Goal: Transaction & Acquisition: Purchase product/service

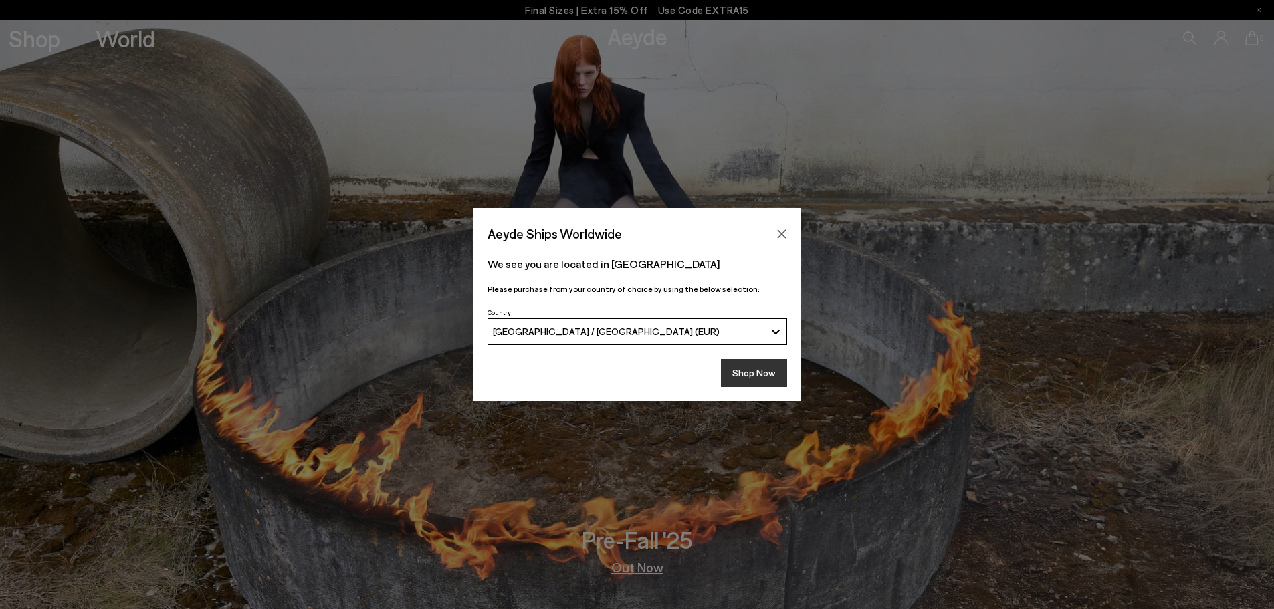
click at [756, 376] on button "Shop Now" at bounding box center [754, 373] width 66 height 28
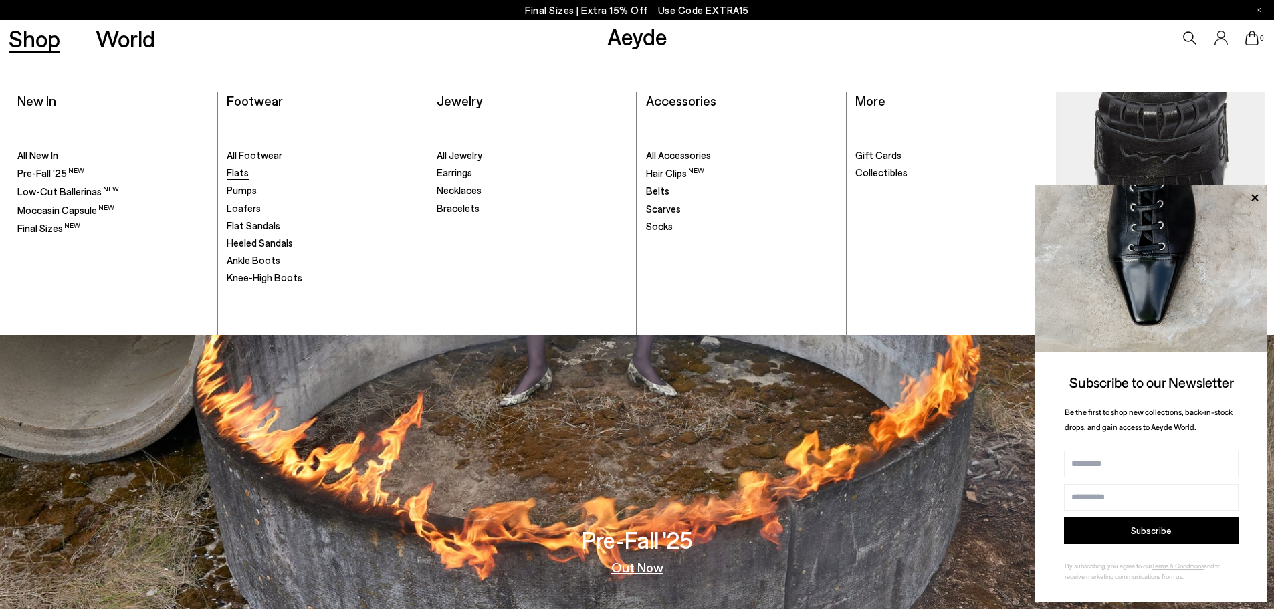
click at [235, 175] on span "Flats" at bounding box center [238, 172] width 22 height 12
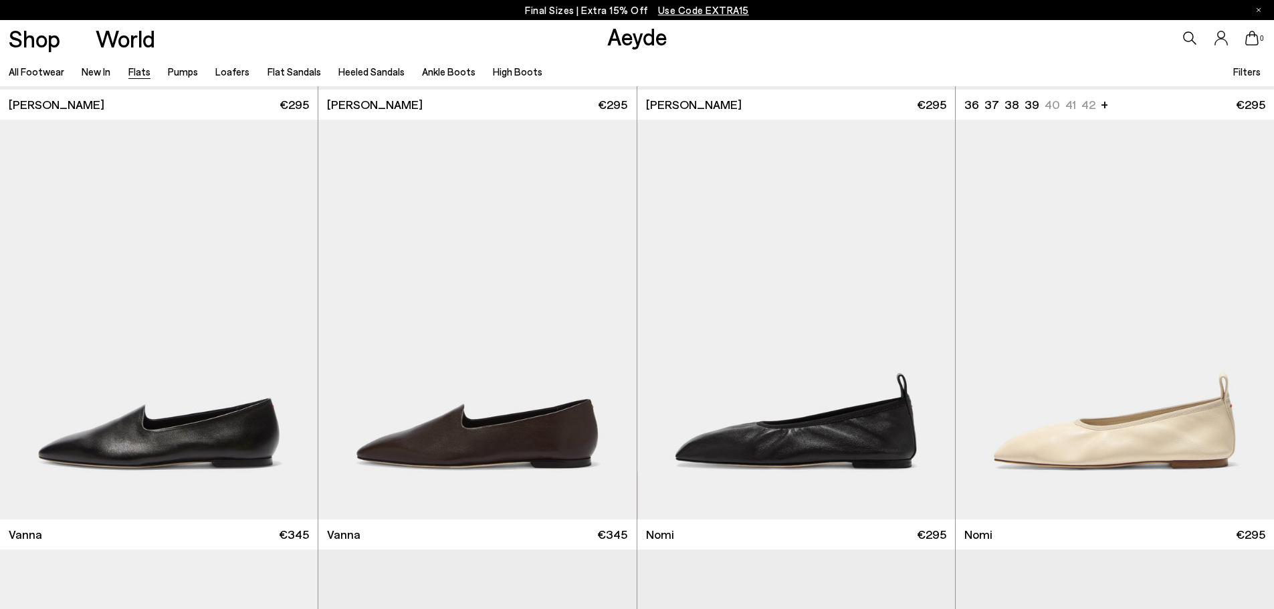
scroll to position [468, 0]
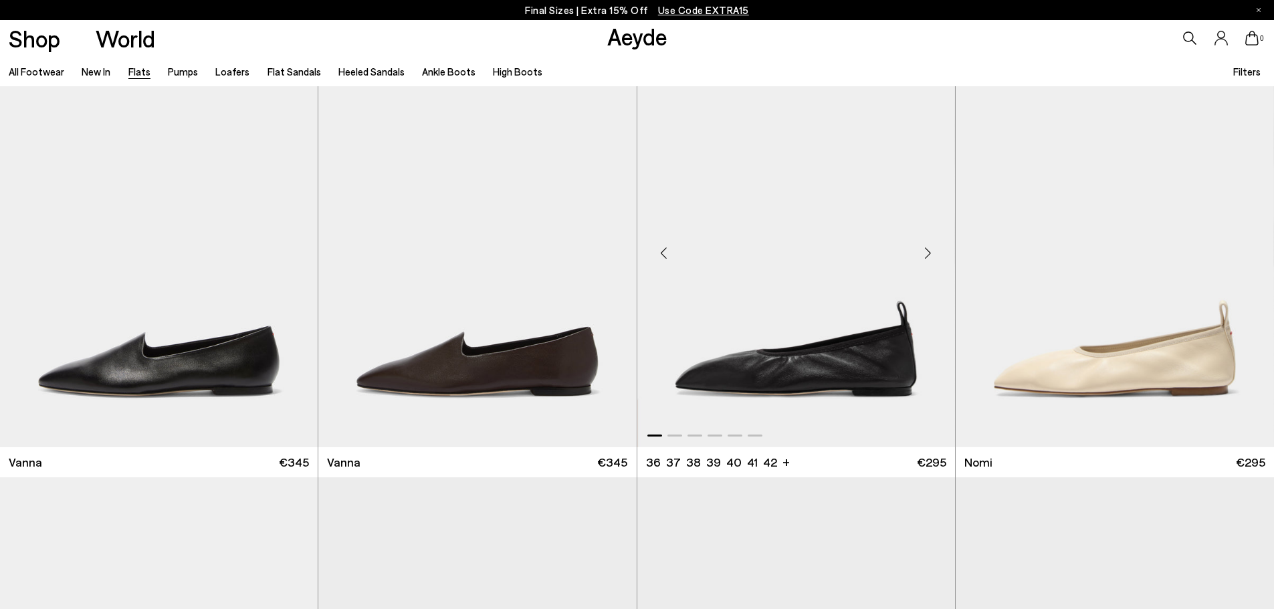
click at [925, 248] on div "Next slide" at bounding box center [928, 253] width 40 height 40
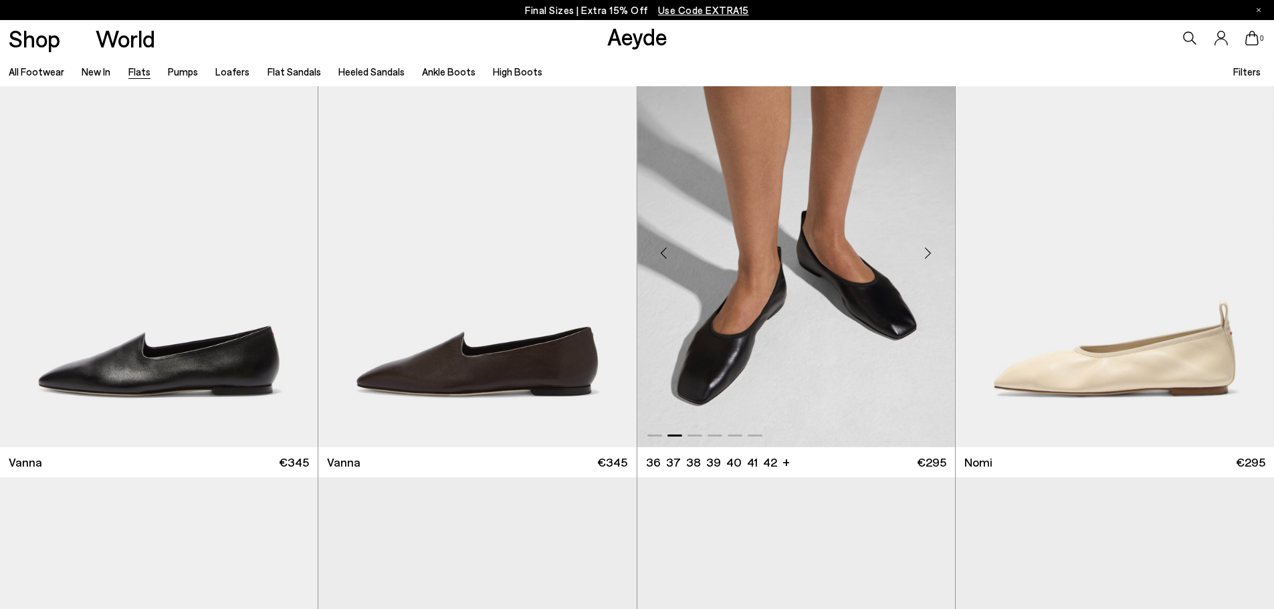
click at [925, 248] on div "Next slide" at bounding box center [928, 253] width 40 height 40
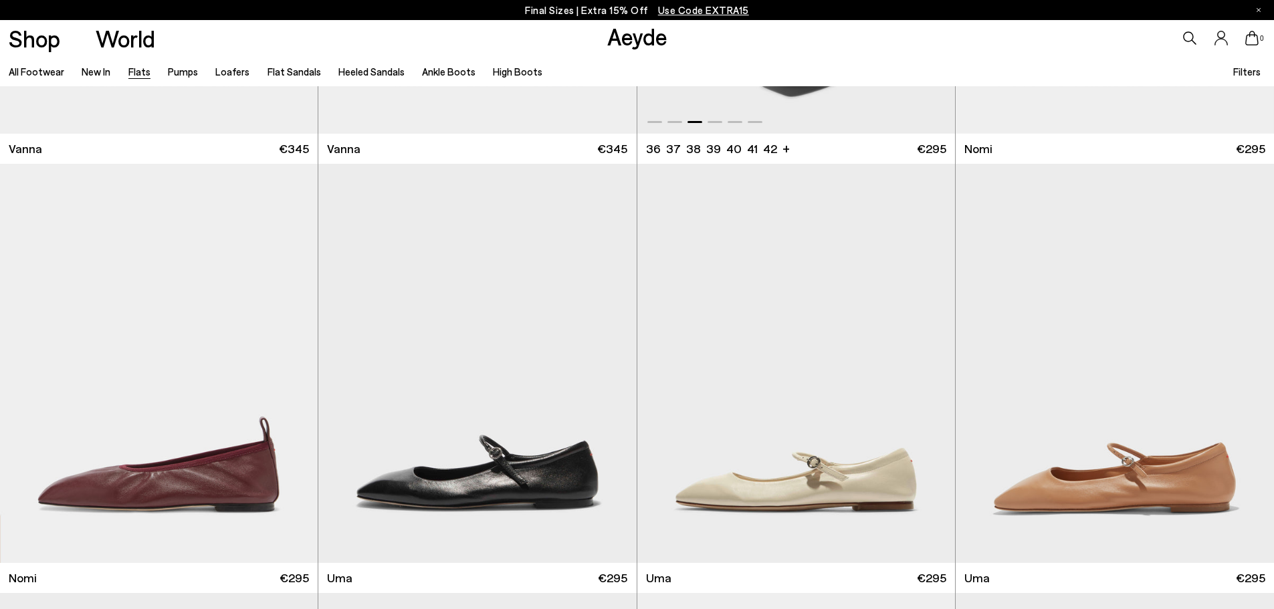
scroll to position [869, 0]
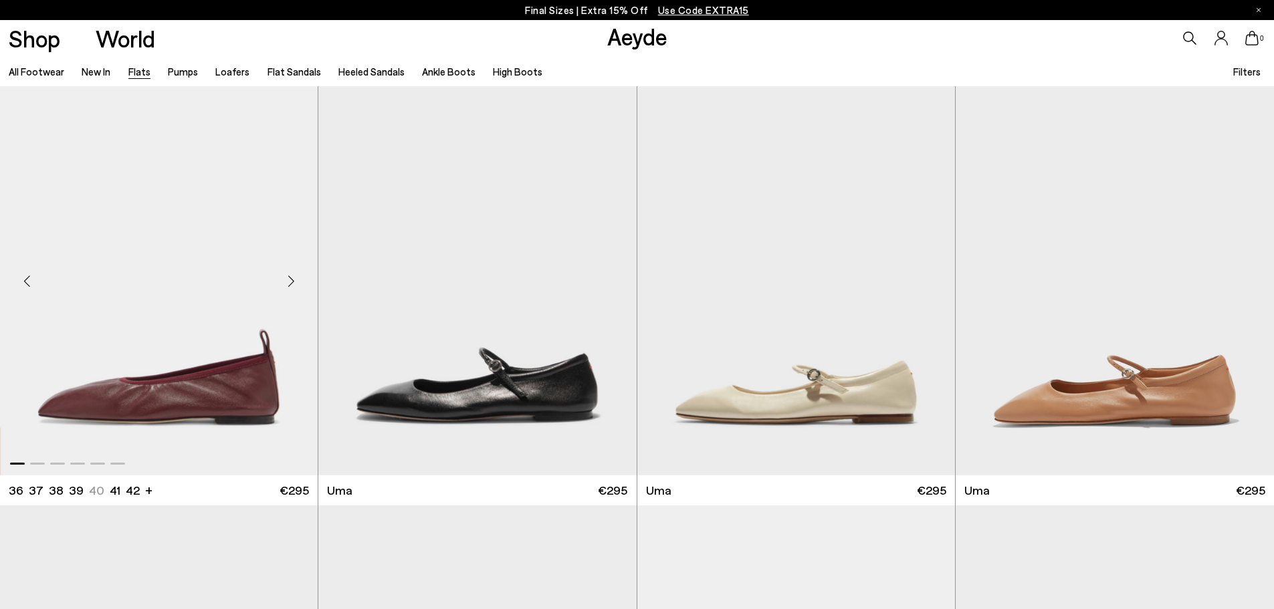
click at [295, 283] on div "Next slide" at bounding box center [291, 281] width 40 height 40
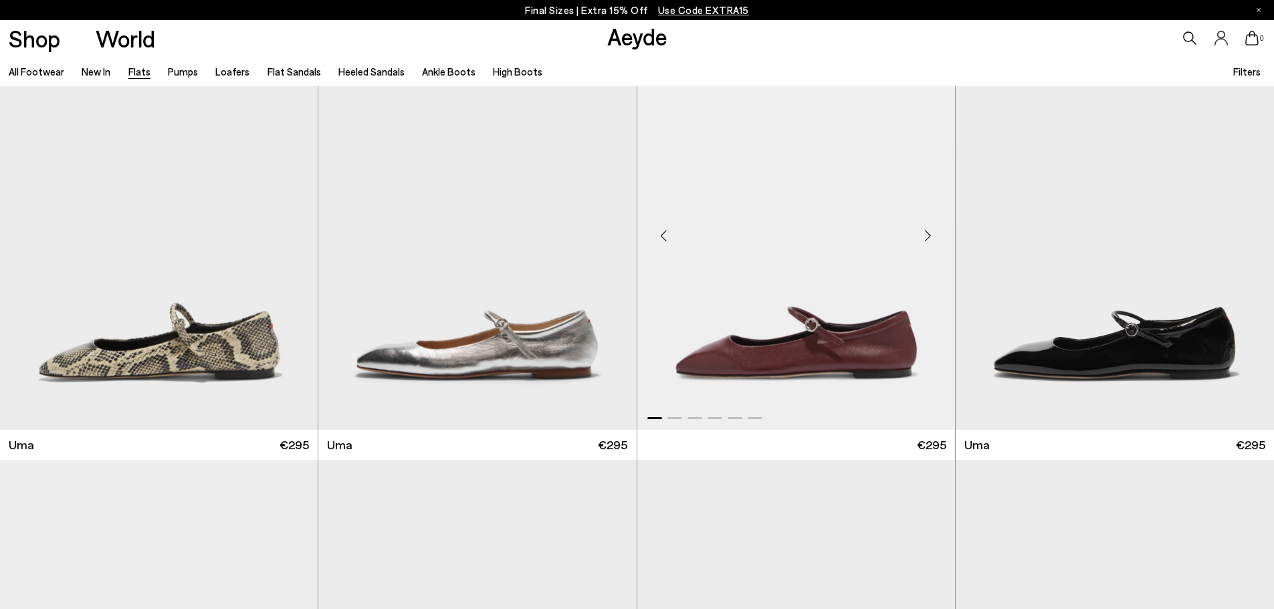
scroll to position [1204, 0]
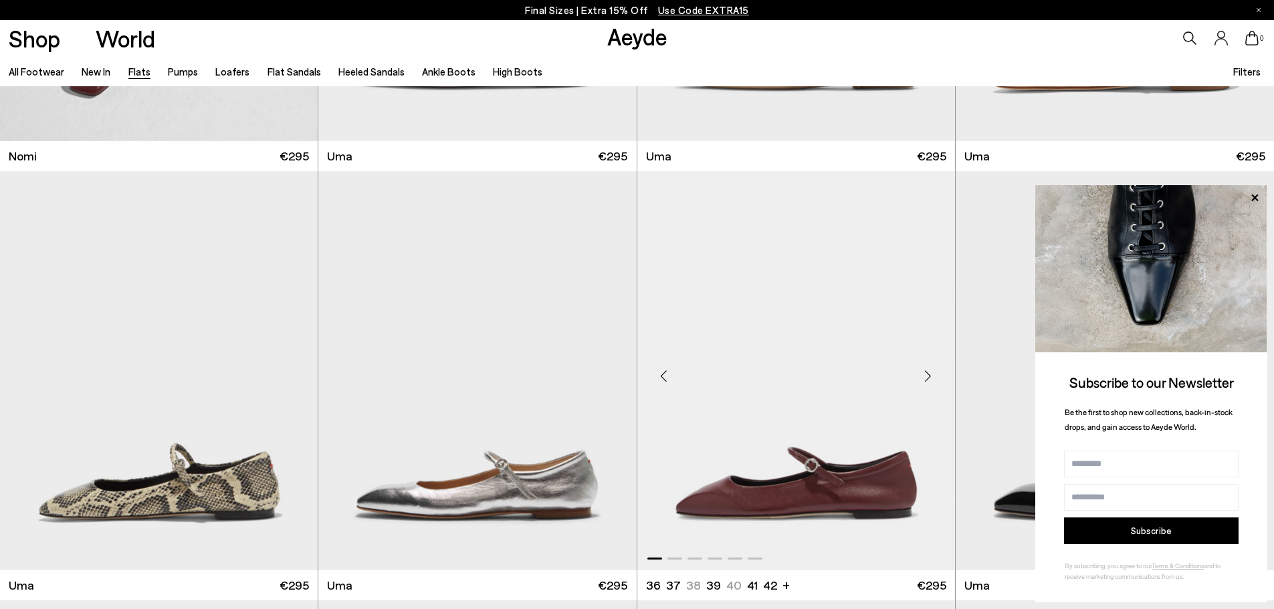
click at [927, 370] on div "Next slide" at bounding box center [928, 376] width 40 height 40
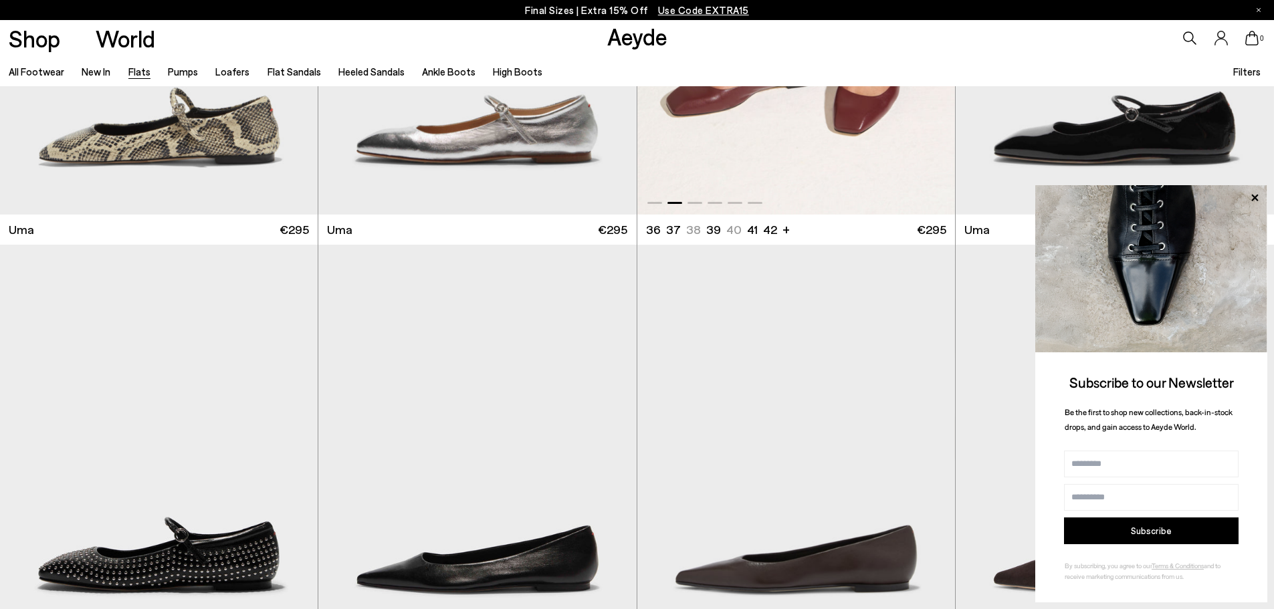
scroll to position [1605, 0]
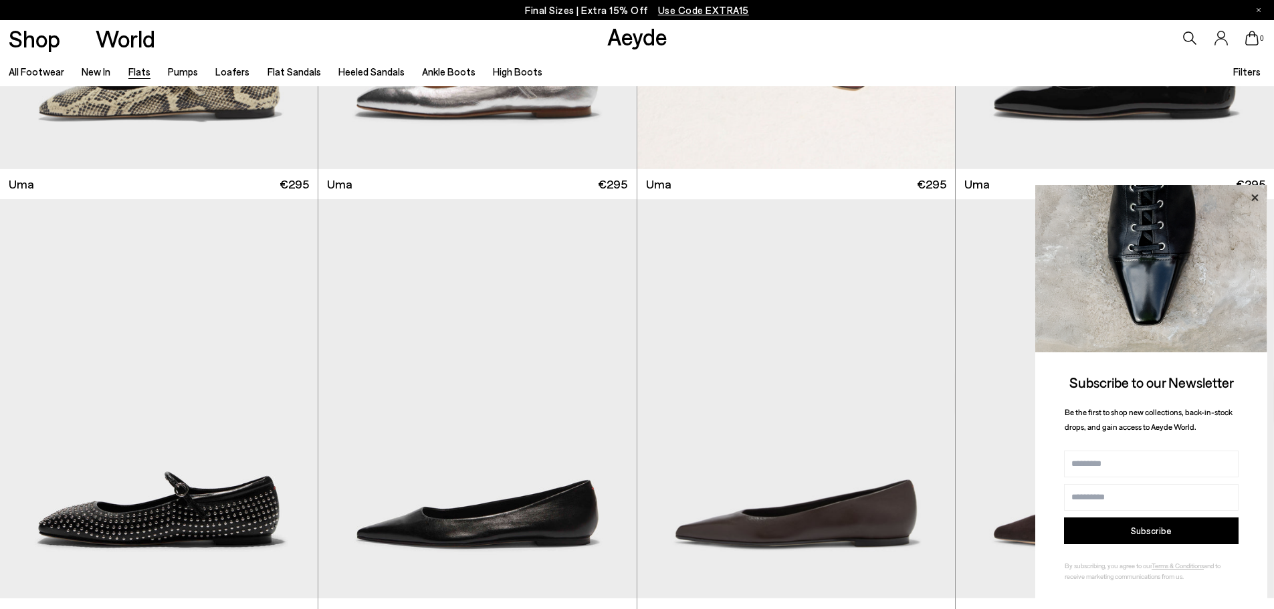
click at [1255, 197] on icon at bounding box center [1254, 197] width 7 height 7
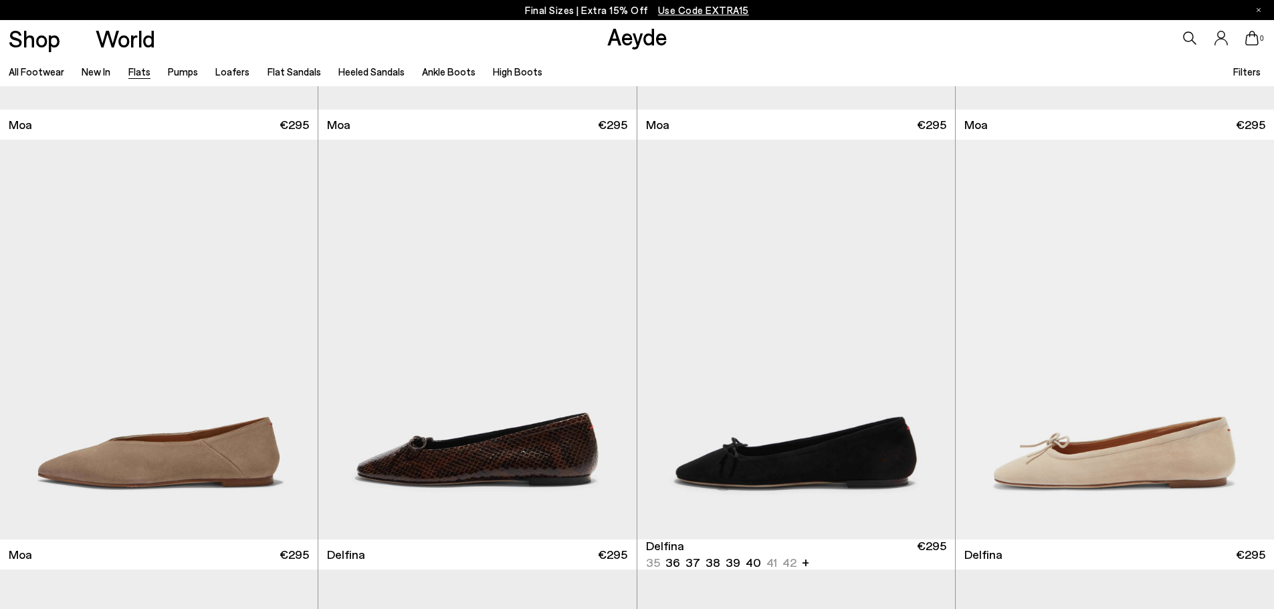
scroll to position [3276, 0]
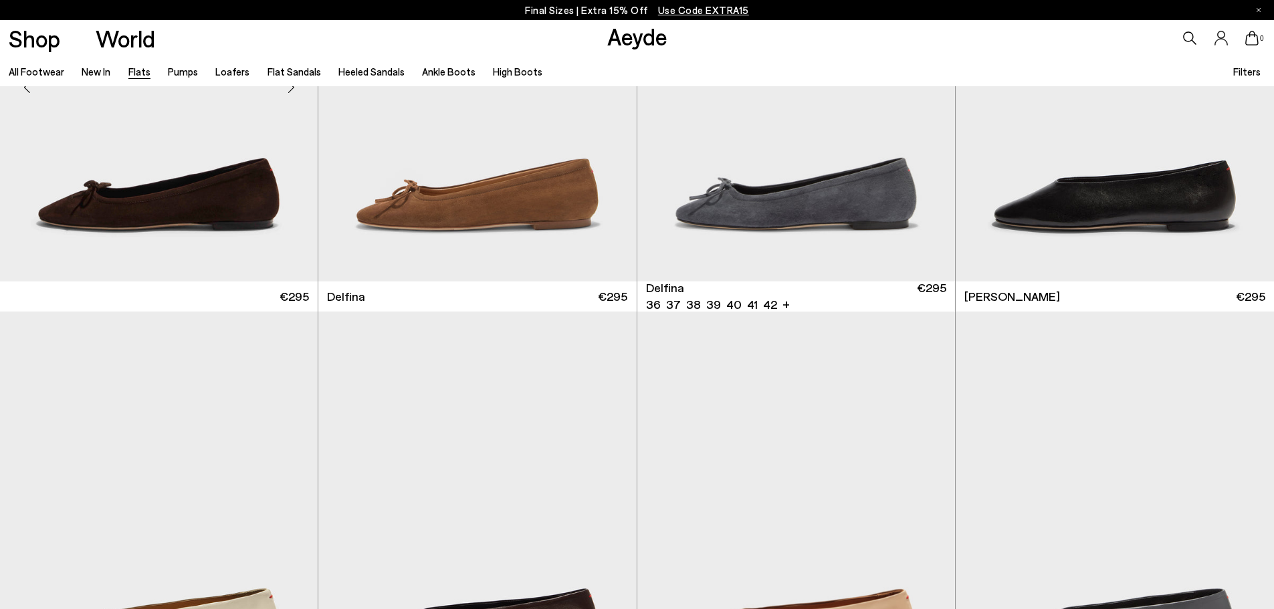
scroll to position [3477, 0]
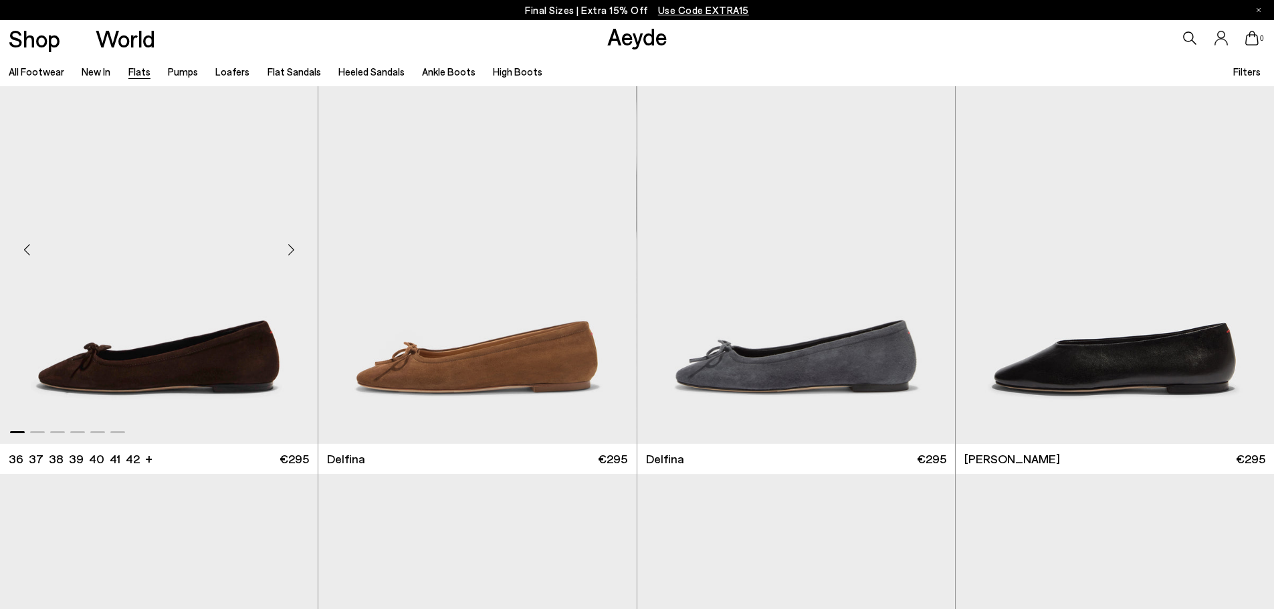
click at [288, 249] on div "Next slide" at bounding box center [291, 249] width 40 height 40
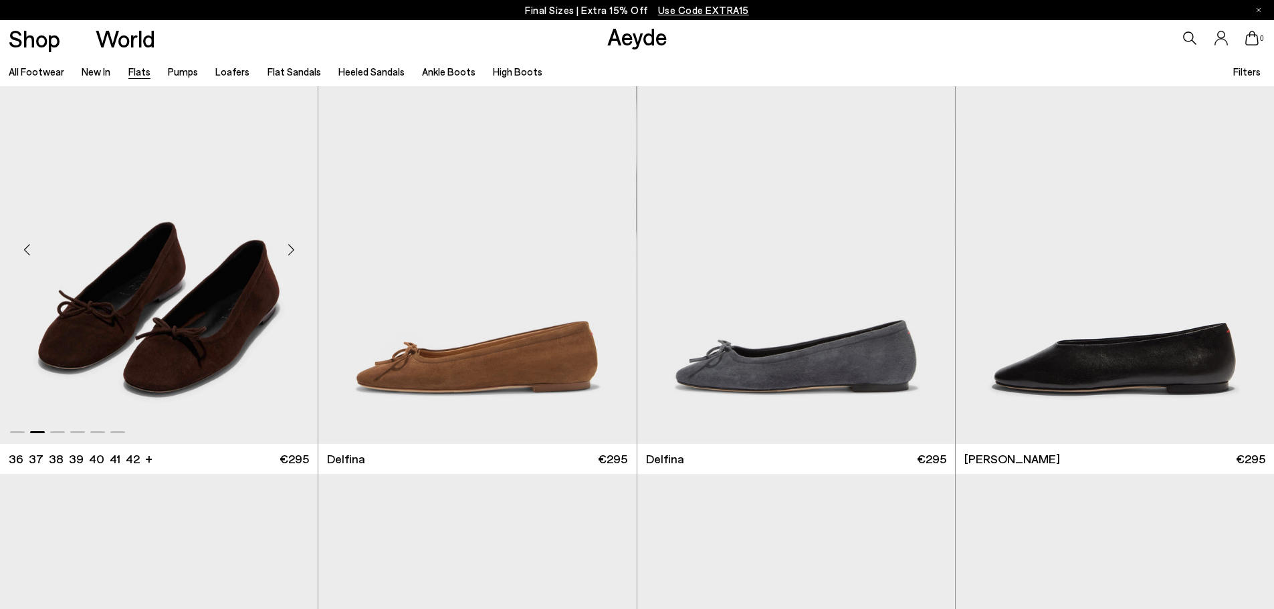
click at [288, 249] on div "Next slide" at bounding box center [291, 249] width 40 height 40
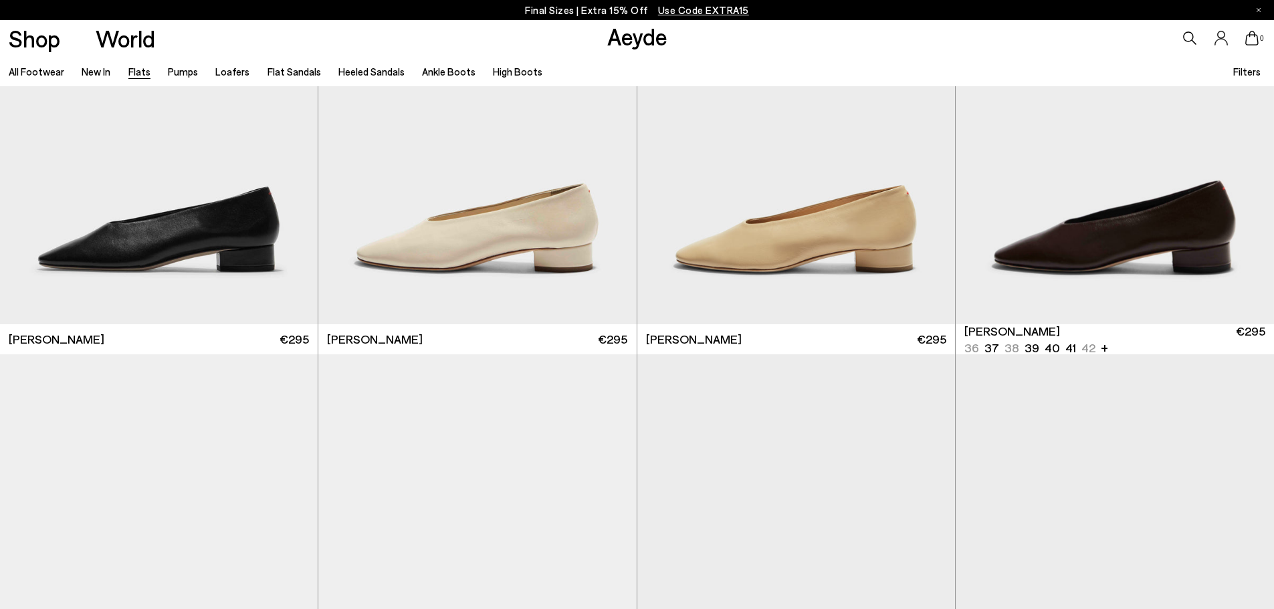
scroll to position [4747, 0]
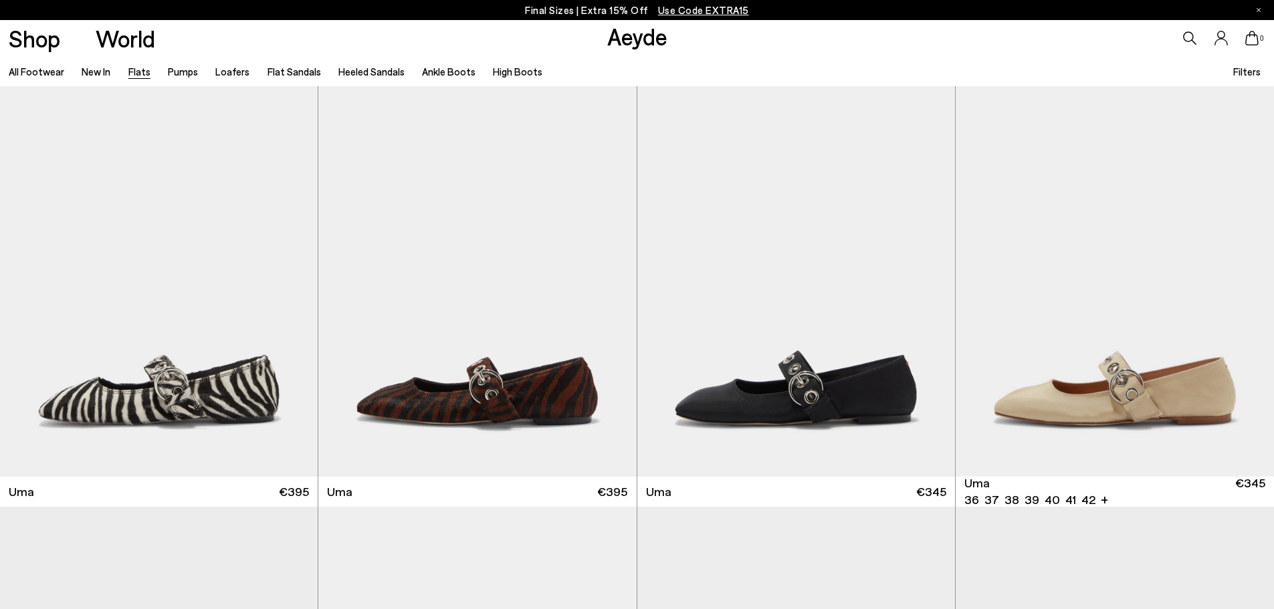
scroll to position [6486, 0]
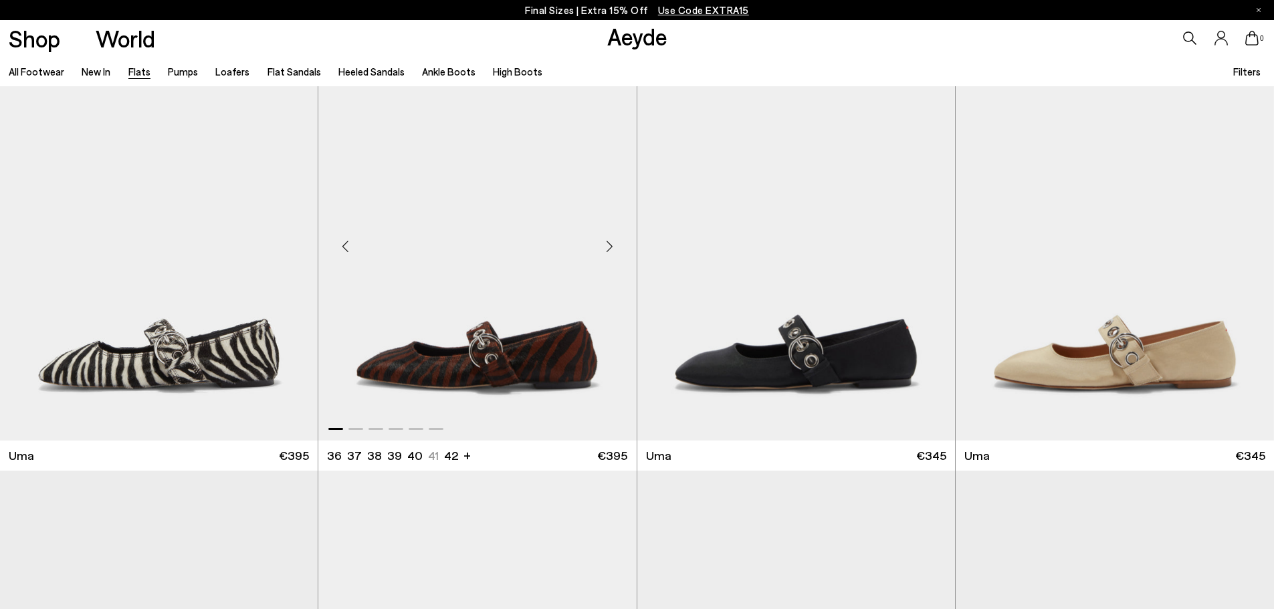
click at [609, 249] on div "Next slide" at bounding box center [610, 246] width 40 height 40
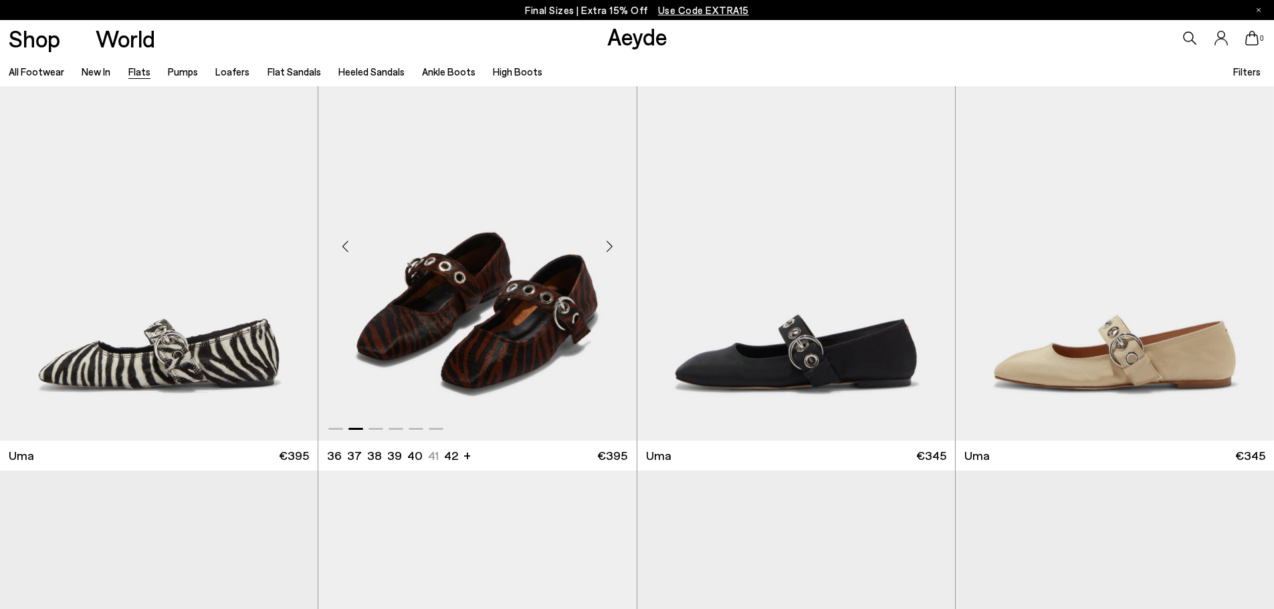
click at [609, 249] on div "Next slide" at bounding box center [610, 246] width 40 height 40
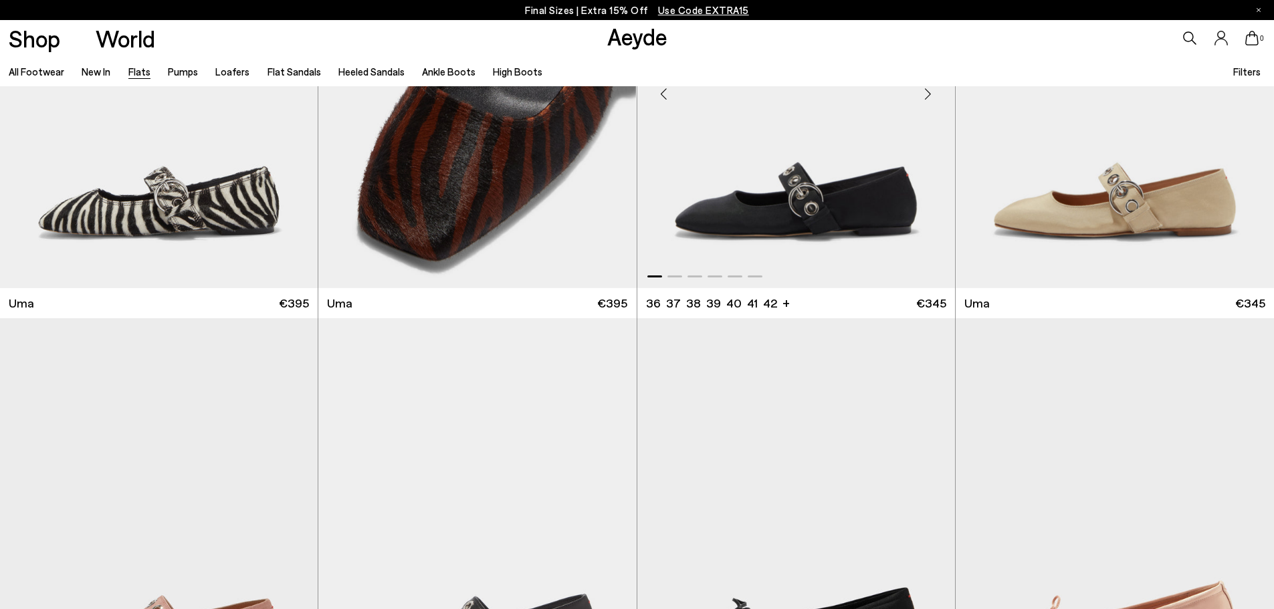
scroll to position [6887, 0]
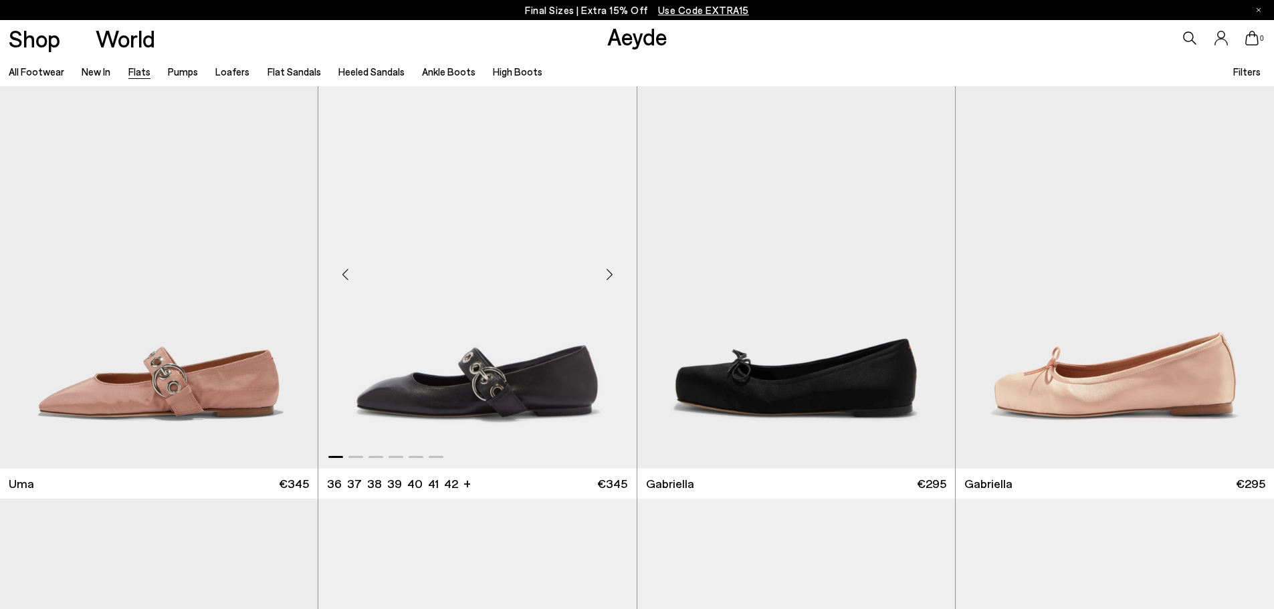
click at [606, 279] on div "Next slide" at bounding box center [610, 274] width 40 height 40
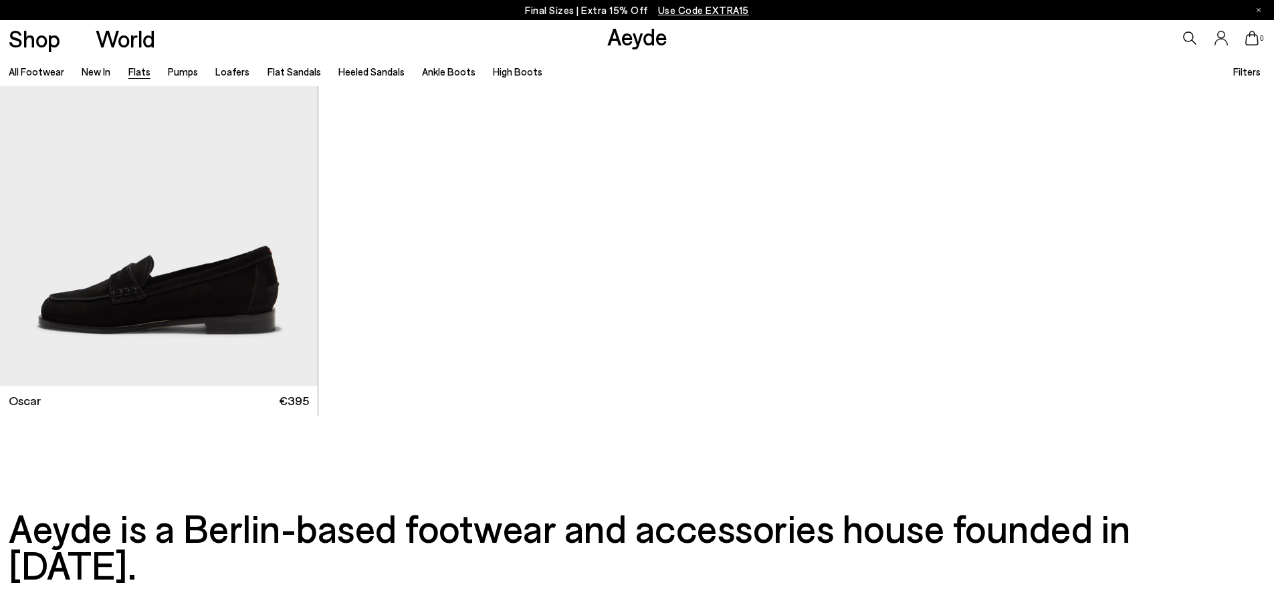
scroll to position [9361, 0]
